Goal: Information Seeking & Learning: Learn about a topic

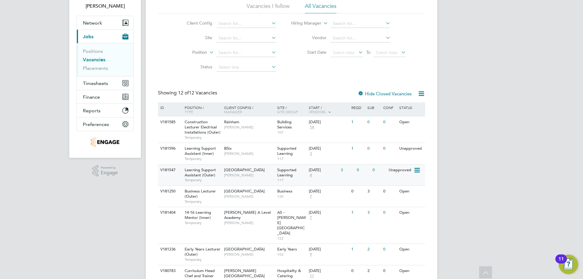
scroll to position [12, 0]
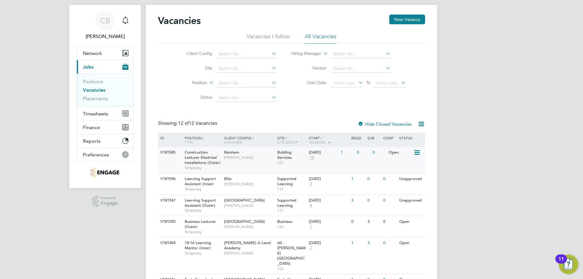
click at [249, 155] on span "Ian Rist" at bounding box center [249, 157] width 50 height 5
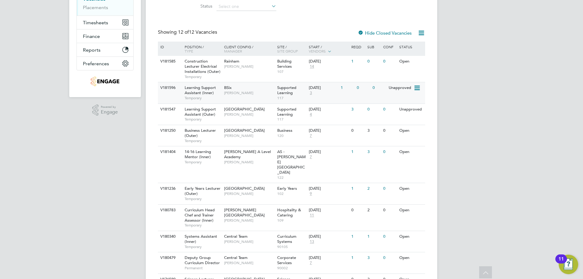
drag, startPoint x: 258, startPoint y: 90, endPoint x: 358, endPoint y: 85, distance: 99.4
click at [358, 85] on div "V181596 Learning Support Assistant (Inner) Temporary BSix Rachel Johnson Suppor…" at bounding box center [291, 92] width 267 height 21
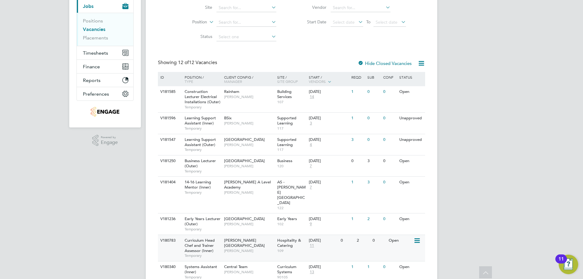
click at [272, 248] on span "Katie Stafford" at bounding box center [249, 250] width 50 height 5
click at [225, 190] on span "Rabia Khanom" at bounding box center [249, 192] width 50 height 5
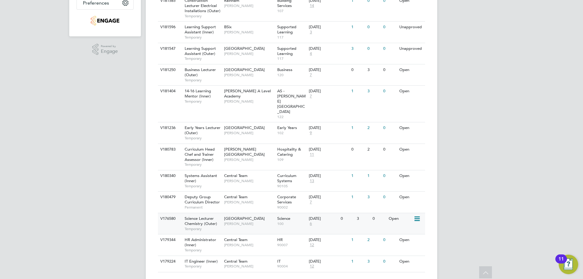
click at [208, 216] on span "Science Lecturer Chemistry (Outer)" at bounding box center [201, 221] width 32 height 10
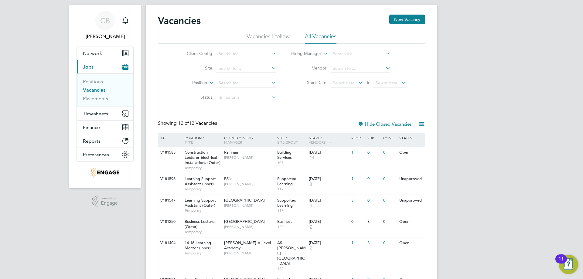
scroll to position [0, 0]
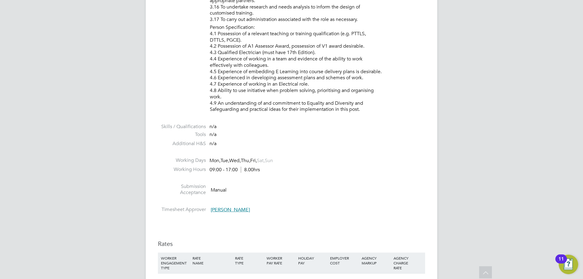
scroll to position [850, 0]
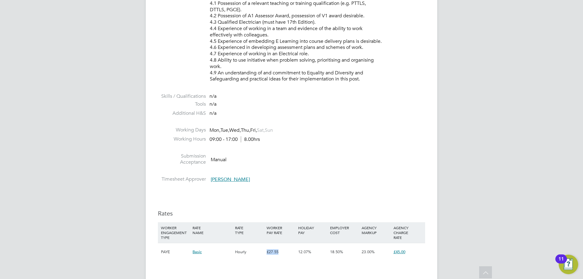
drag, startPoint x: 283, startPoint y: 255, endPoint x: 266, endPoint y: 255, distance: 16.7
click at [266, 255] on div "£27.55" at bounding box center [281, 252] width 32 height 18
drag, startPoint x: 400, startPoint y: 257, endPoint x: 402, endPoint y: 271, distance: 13.8
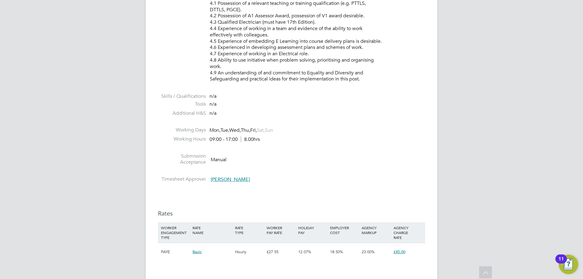
scroll to position [972, 0]
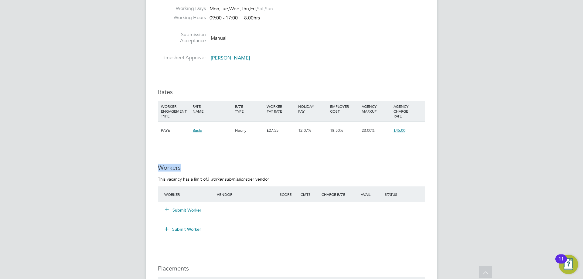
click at [315, 169] on h3 "Workers" at bounding box center [291, 168] width 267 height 8
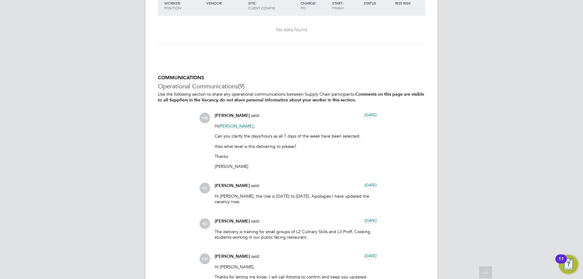
scroll to position [1124, 0]
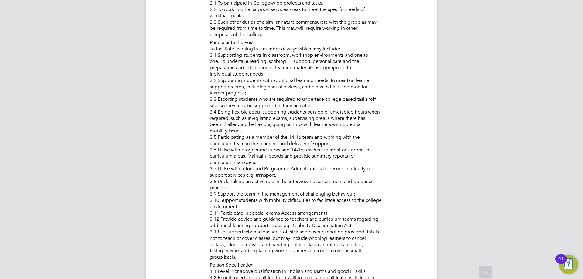
scroll to position [224, 0]
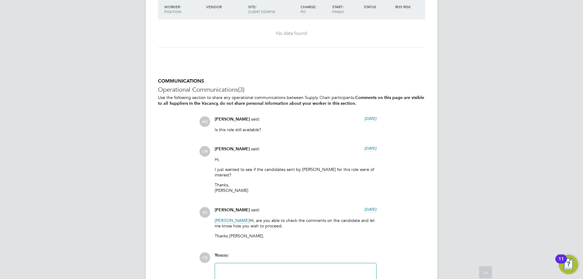
scroll to position [1339, 0]
